Goal: Transaction & Acquisition: Purchase product/service

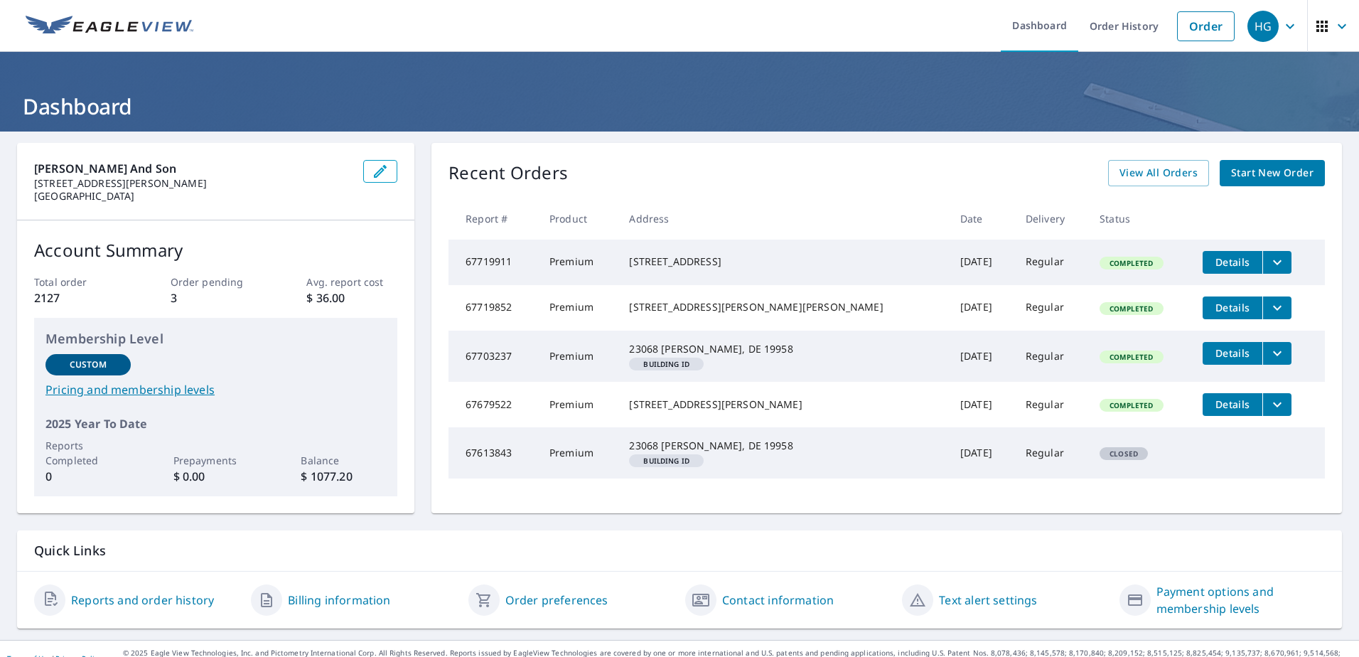
scroll to position [47, 0]
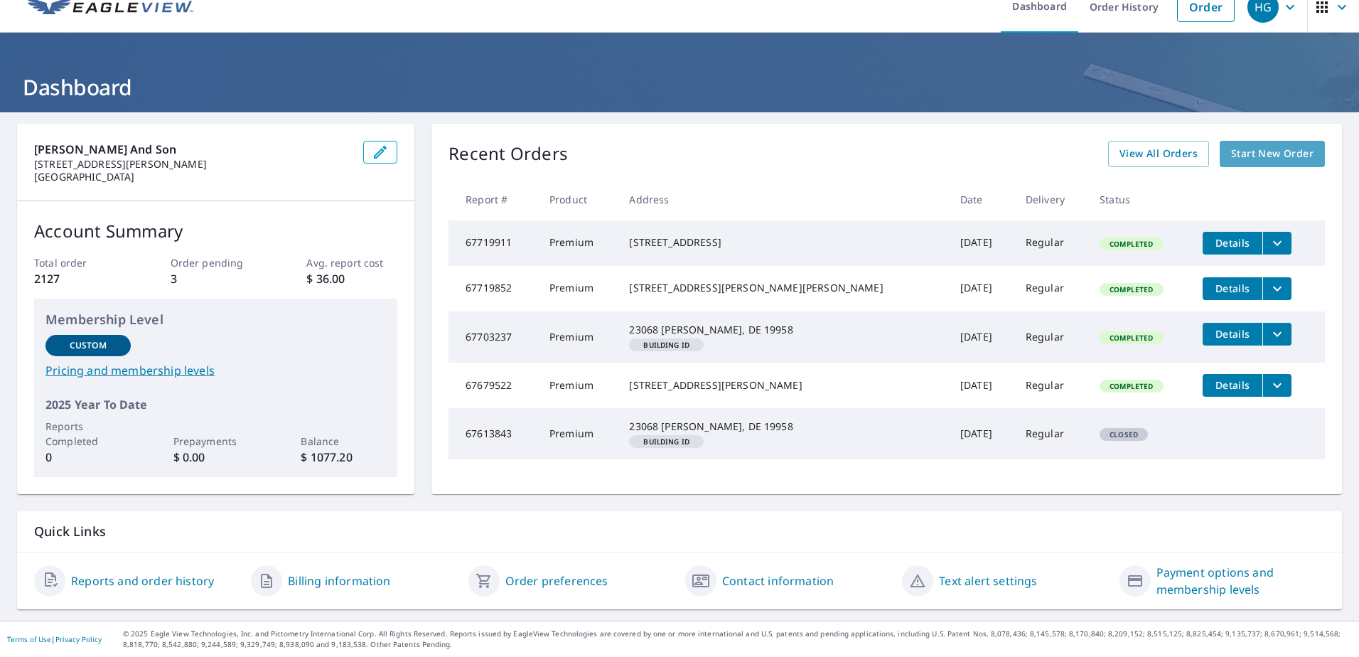
click at [1234, 145] on span "Start New Order" at bounding box center [1272, 154] width 82 height 18
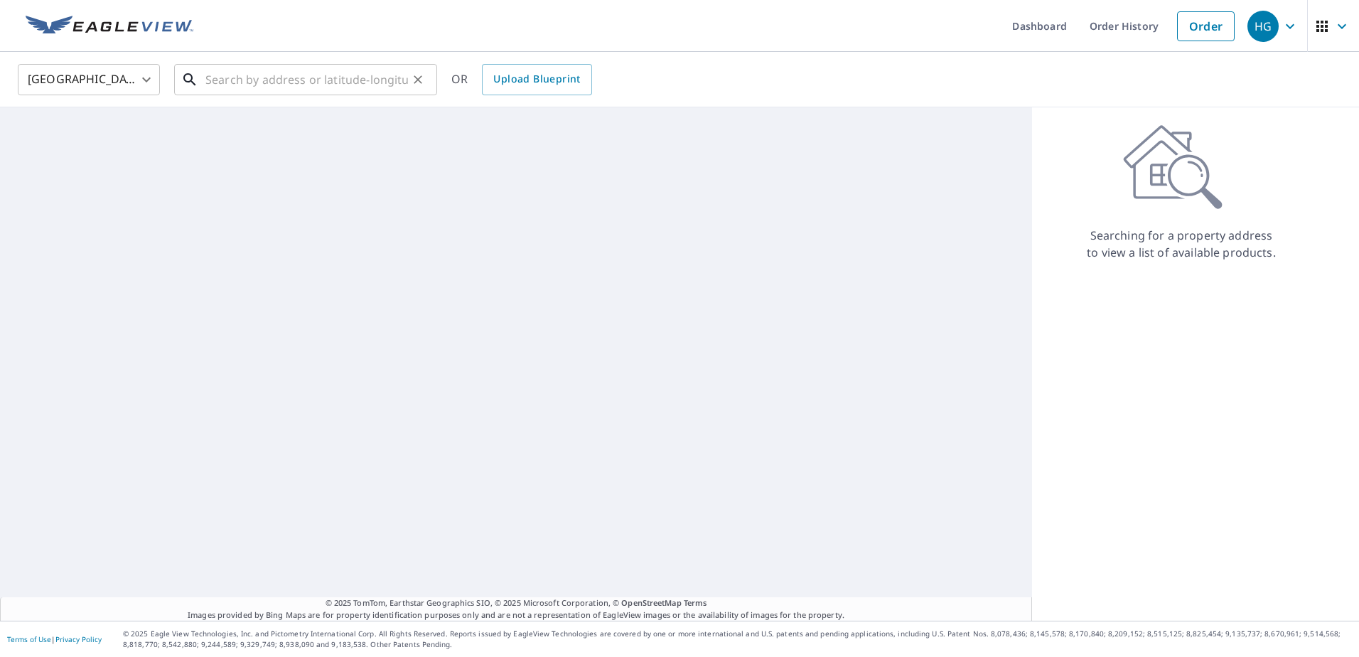
click at [210, 81] on input "text" at bounding box center [306, 80] width 203 height 40
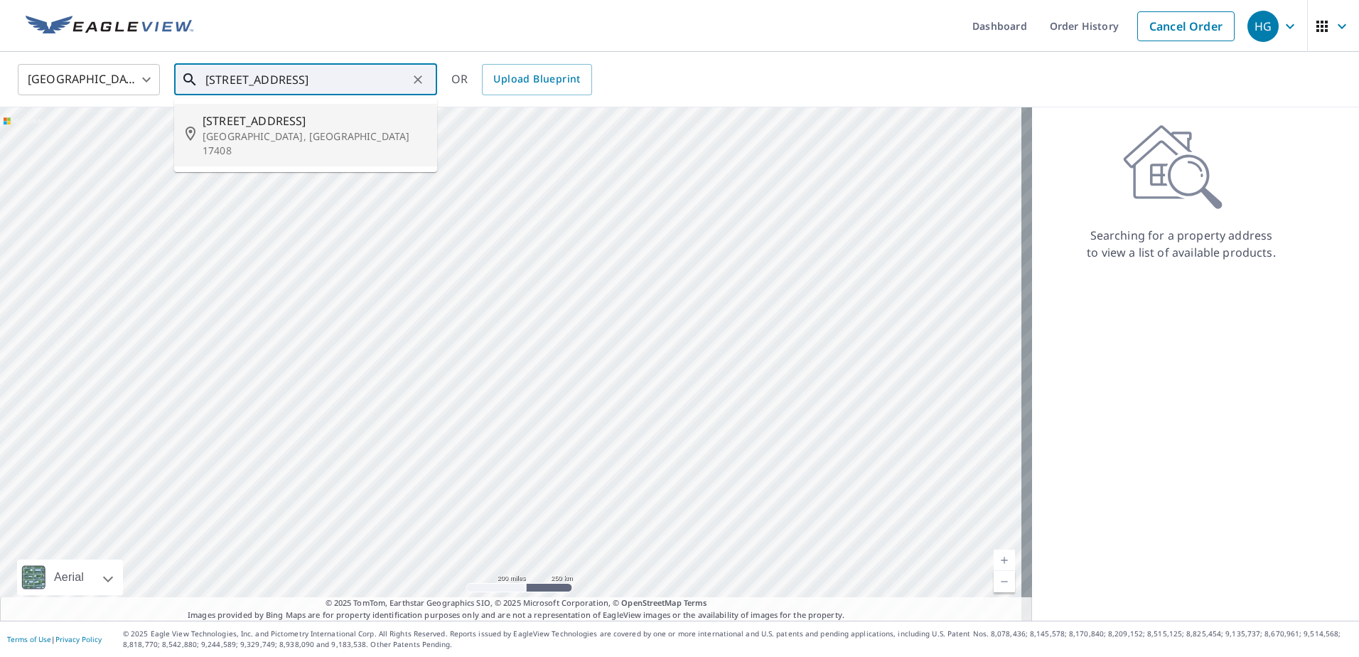
click at [214, 137] on p "[GEOGRAPHIC_DATA], [GEOGRAPHIC_DATA] 17408" at bounding box center [314, 143] width 223 height 28
type input "[STREET_ADDRESS]"
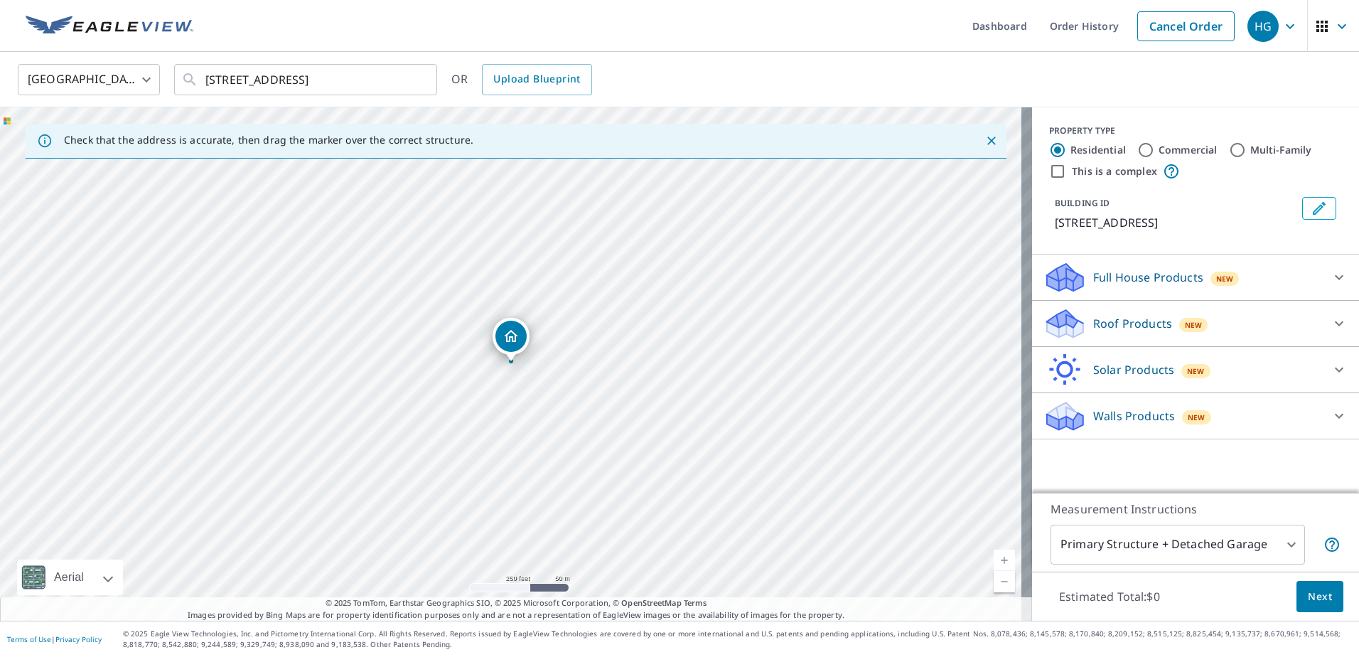
click at [1067, 324] on icon at bounding box center [1065, 328] width 36 height 17
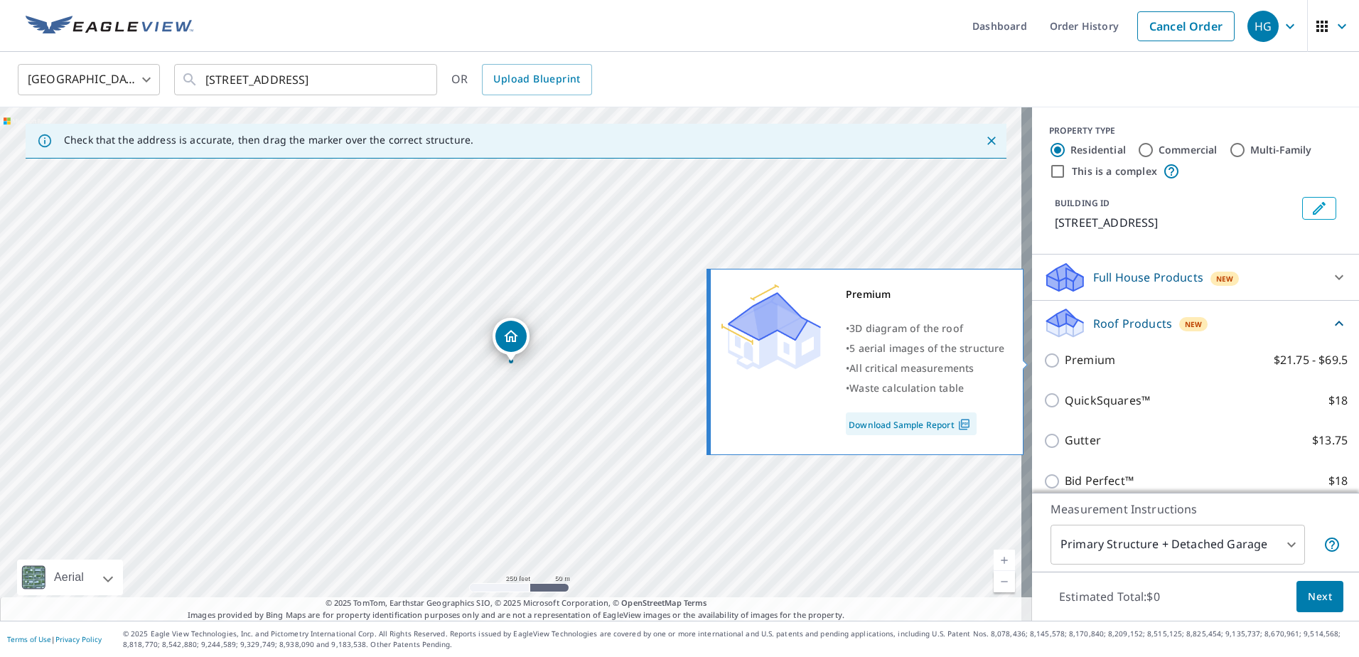
click at [1046, 360] on input "Premium $21.75 - $69.5" at bounding box center [1053, 360] width 21 height 17
checkbox input "true"
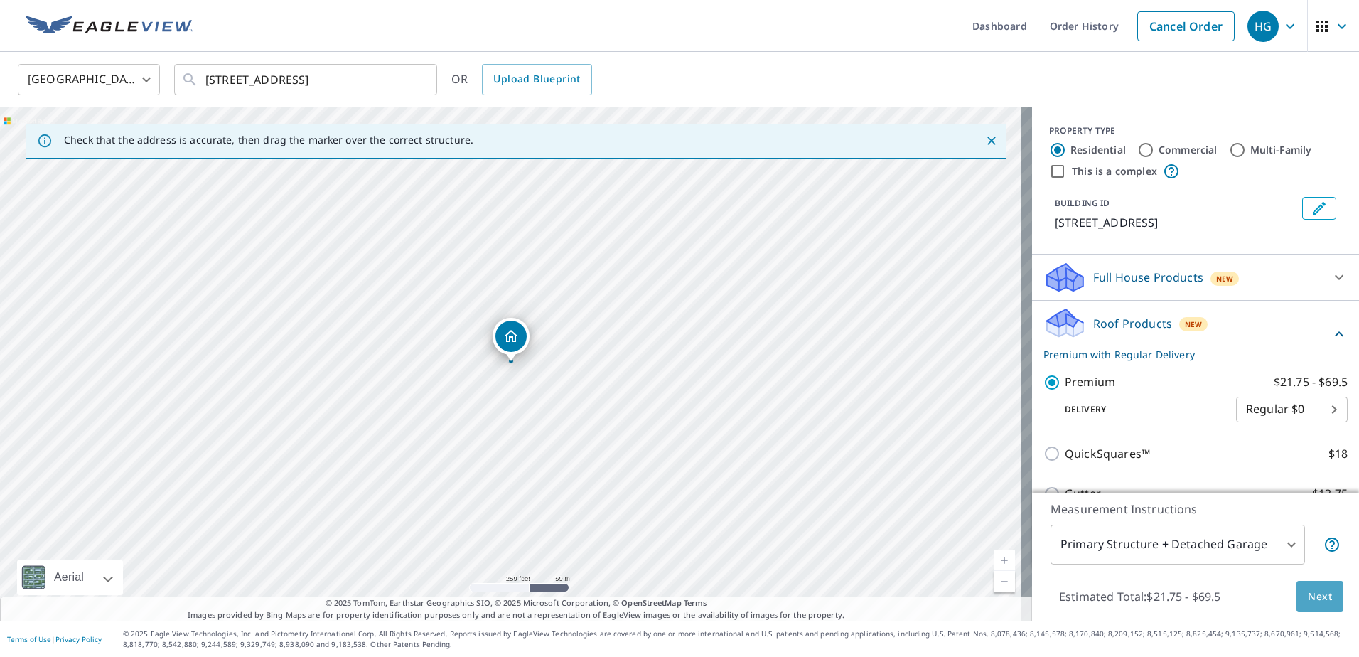
click at [1308, 591] on span "Next" at bounding box center [1319, 597] width 24 height 18
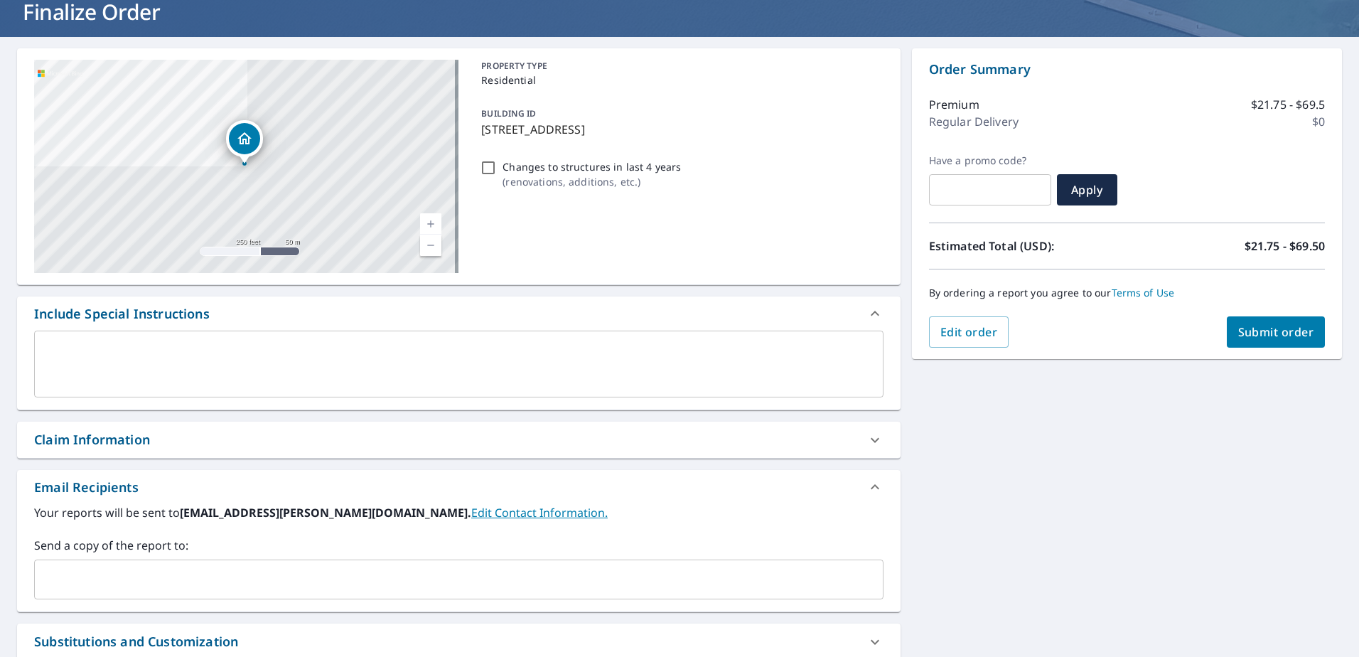
scroll to position [166, 0]
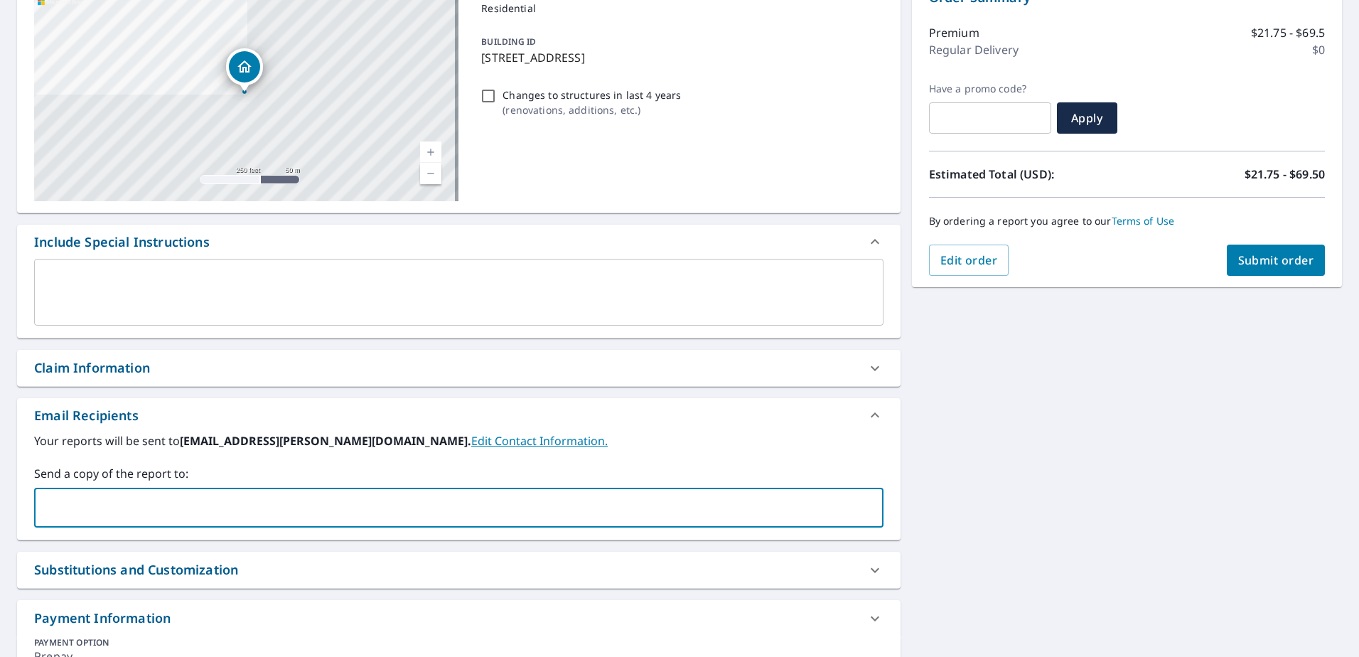
click at [72, 512] on input "text" at bounding box center [448, 507] width 815 height 27
type input "[PERSON_NAME]"
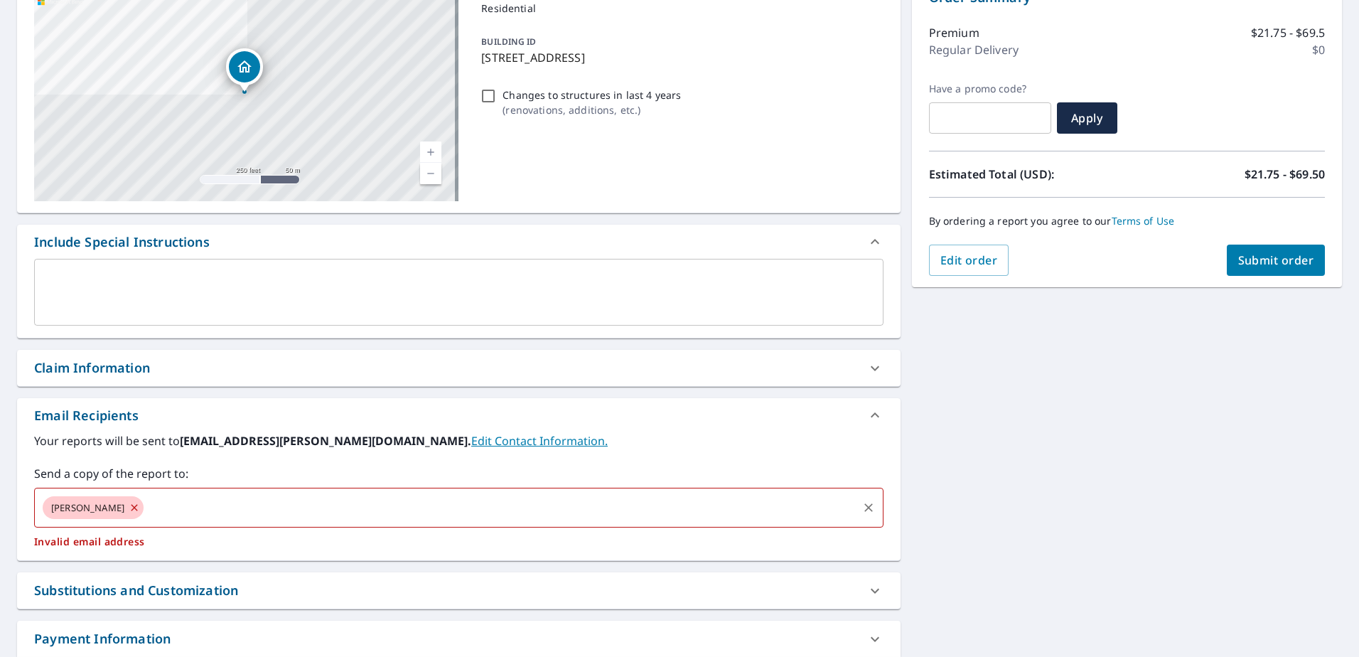
drag, startPoint x: 193, startPoint y: 501, endPoint x: 183, endPoint y: 500, distance: 9.3
click at [144, 500] on div "[PERSON_NAME]" at bounding box center [93, 507] width 101 height 23
drag, startPoint x: 208, startPoint y: 510, endPoint x: 0, endPoint y: 507, distance: 208.2
click at [0, 507] on html "HG HG Dashboard Order History Cancel Order HG Dashboard / Finalize Order Finali…" at bounding box center [679, 328] width 1359 height 657
click at [140, 504] on icon at bounding box center [134, 508] width 11 height 16
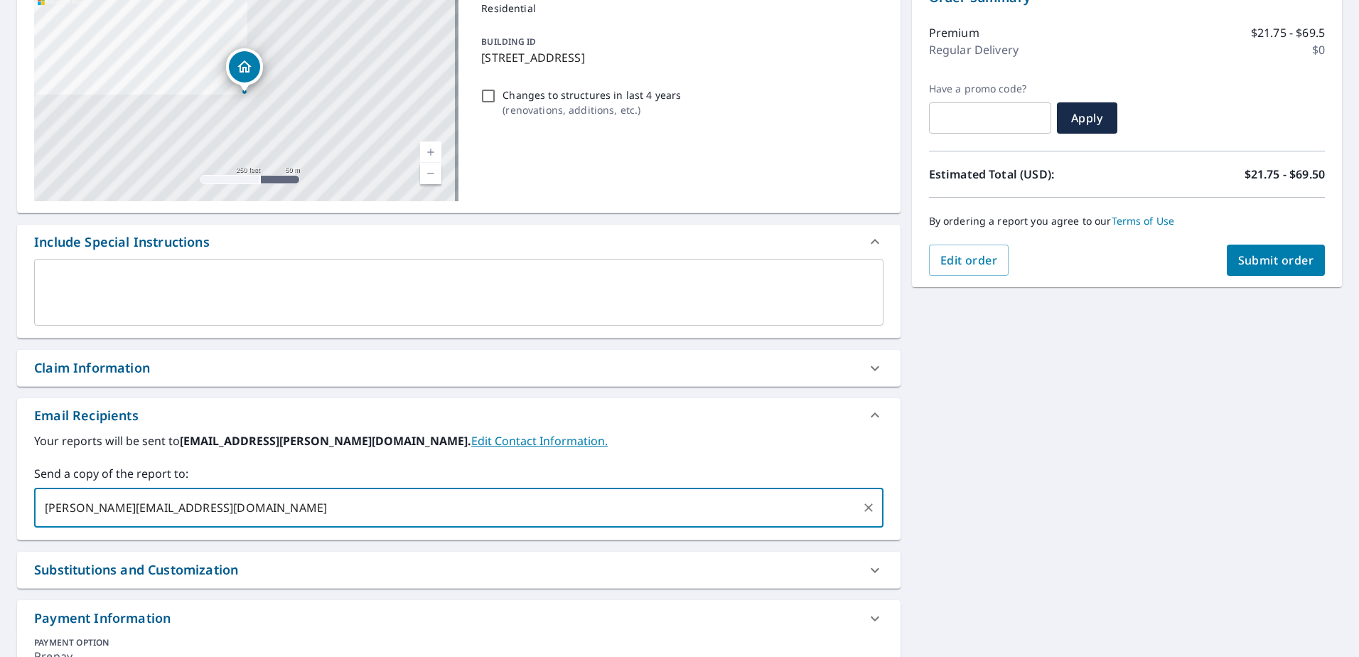
type input "[PERSON_NAME][EMAIL_ADDRESS][DOMAIN_NAME]"
click at [1273, 258] on span "Submit order" at bounding box center [1276, 260] width 76 height 16
